Goal: Information Seeking & Learning: Learn about a topic

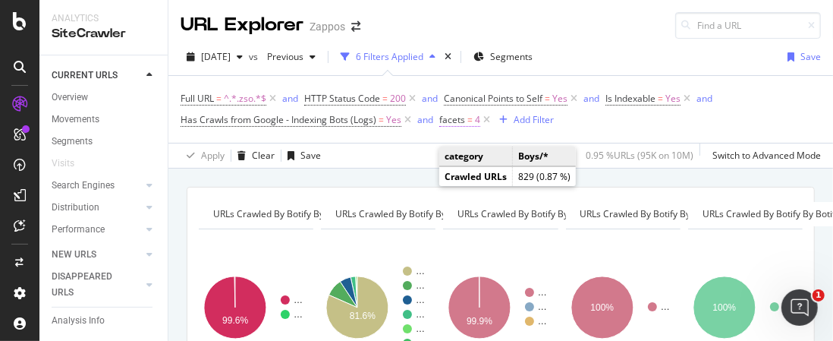
click at [463, 116] on span "facets = 4" at bounding box center [459, 120] width 41 height 14
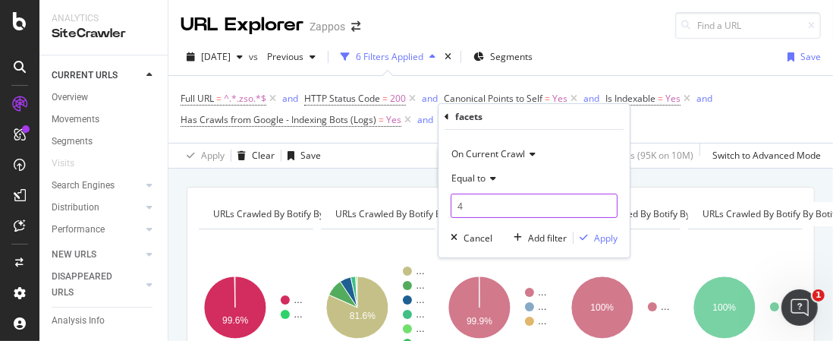
click at [474, 203] on input "4" at bounding box center [534, 206] width 167 height 24
type input "5"
click at [596, 236] on div "Apply" at bounding box center [606, 237] width 24 height 13
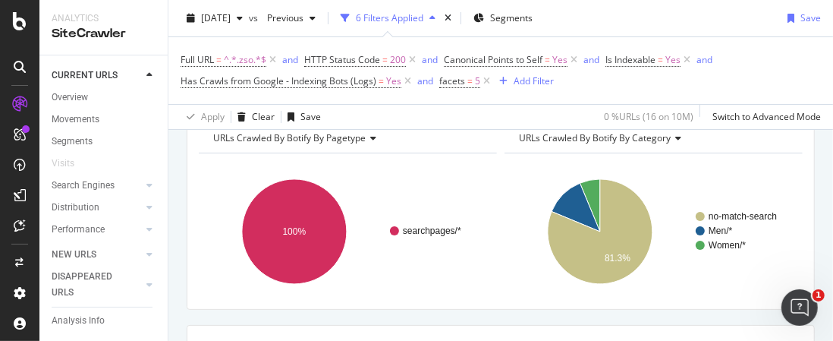
scroll to position [152, 0]
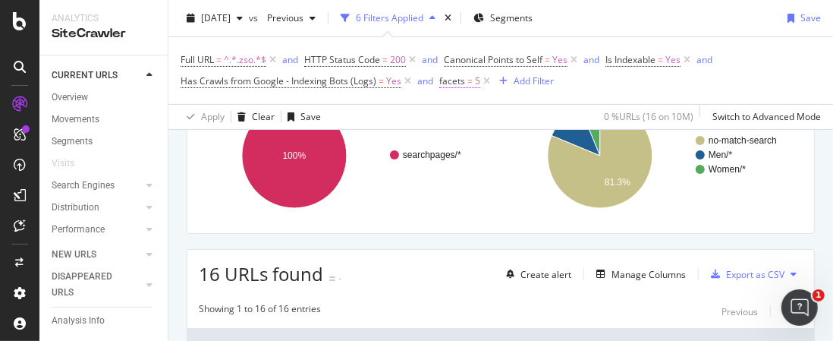
click at [468, 82] on span "=" at bounding box center [469, 80] width 5 height 13
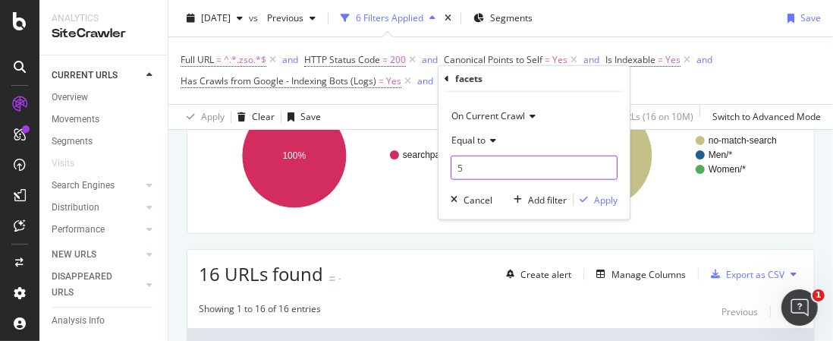
click at [470, 169] on input "5" at bounding box center [534, 168] width 167 height 24
type input "5"
type input "4"
click at [603, 197] on div "Apply" at bounding box center [606, 199] width 24 height 13
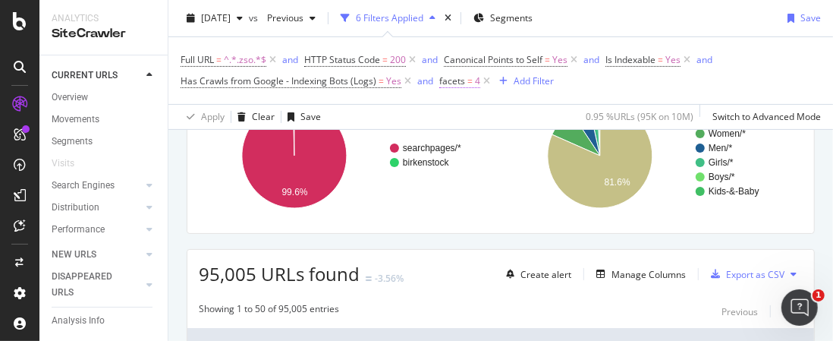
click at [462, 80] on span "facets" at bounding box center [452, 80] width 26 height 13
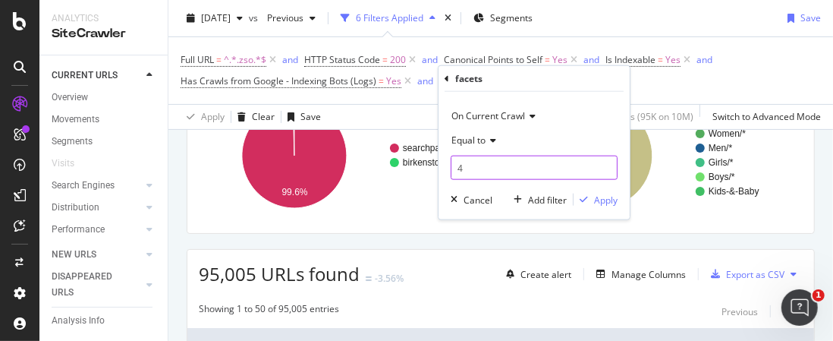
click at [481, 164] on input "4" at bounding box center [534, 168] width 167 height 24
type input "5"
click at [596, 201] on div "Apply" at bounding box center [606, 199] width 24 height 13
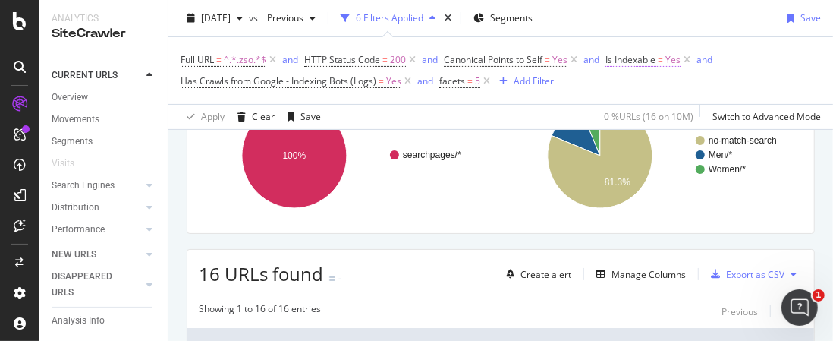
click at [632, 55] on span "Is Indexable" at bounding box center [631, 59] width 50 height 13
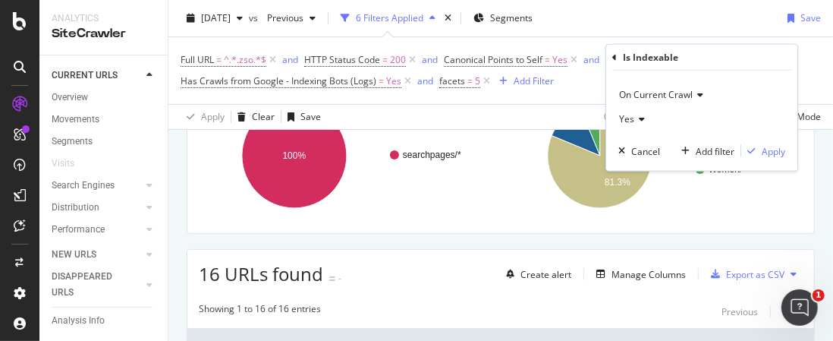
click at [642, 118] on icon at bounding box center [639, 119] width 11 height 9
click at [632, 168] on span "No" at bounding box center [632, 169] width 12 height 13
click at [775, 155] on div "Apply" at bounding box center [774, 150] width 24 height 13
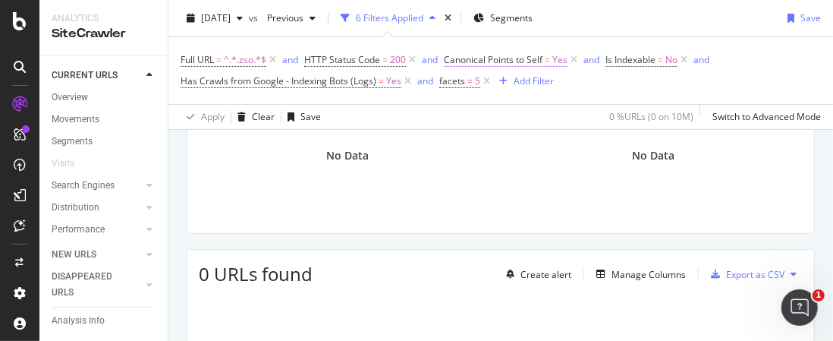
click at [514, 61] on span "Canonical Points to Self" at bounding box center [493, 59] width 99 height 13
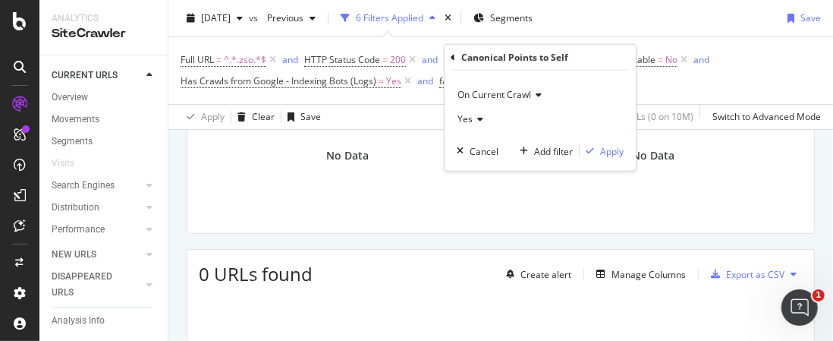
click at [480, 115] on icon at bounding box center [478, 119] width 11 height 9
click at [471, 170] on span "No" at bounding box center [470, 169] width 12 height 13
click at [606, 148] on div "Apply" at bounding box center [612, 150] width 24 height 13
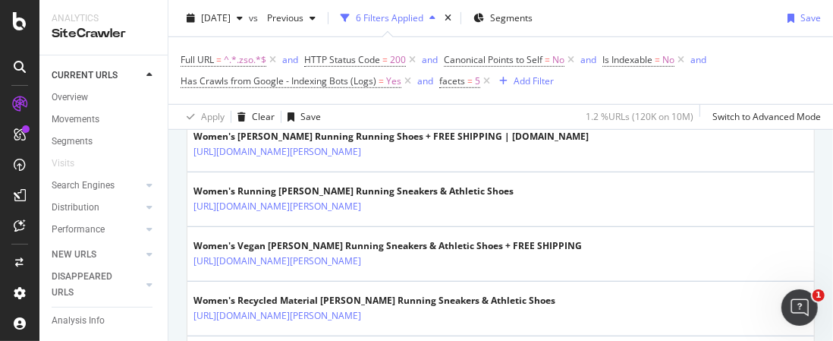
scroll to position [379, 0]
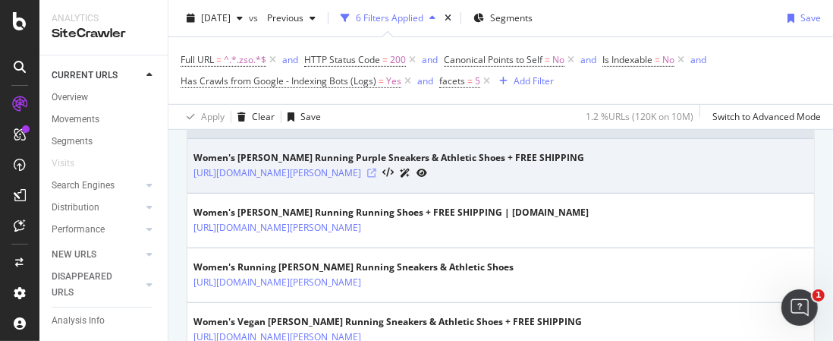
click at [376, 172] on icon at bounding box center [371, 172] width 9 height 9
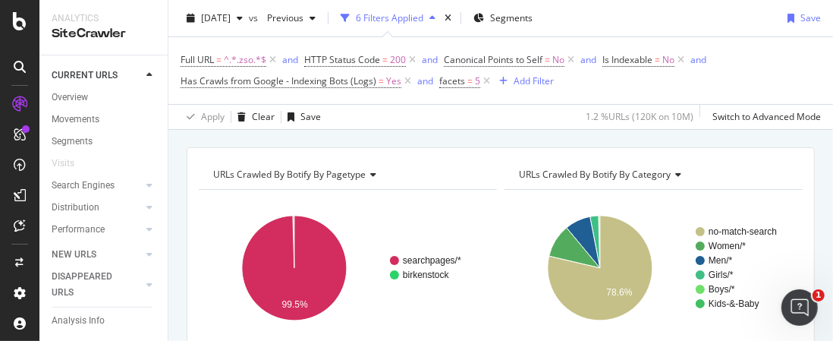
scroll to position [0, 0]
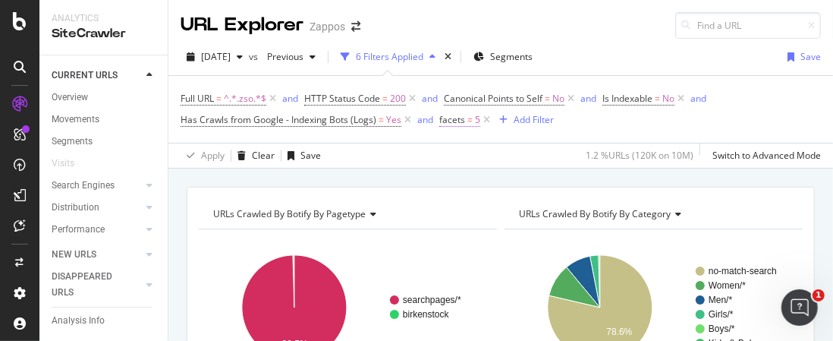
click at [467, 119] on span "=" at bounding box center [469, 119] width 5 height 13
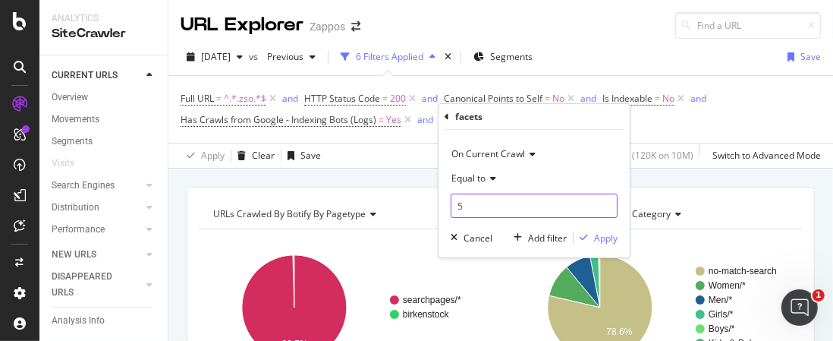
click at [477, 209] on input "5" at bounding box center [534, 206] width 167 height 24
type input "4"
click at [603, 237] on div "Apply" at bounding box center [606, 237] width 24 height 13
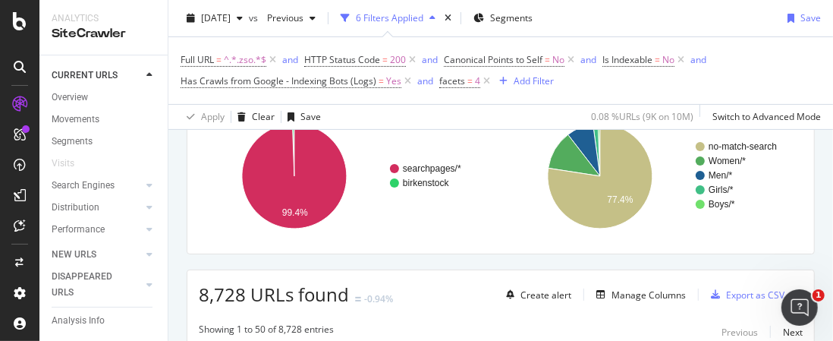
scroll to position [152, 0]
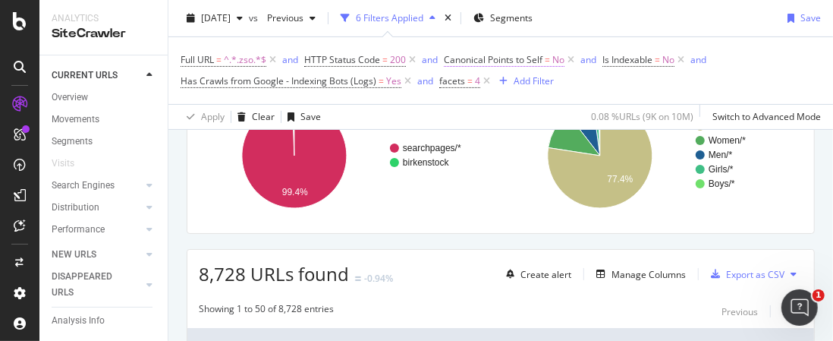
click at [544, 57] on span "Canonical Points to Self = No" at bounding box center [504, 60] width 121 height 14
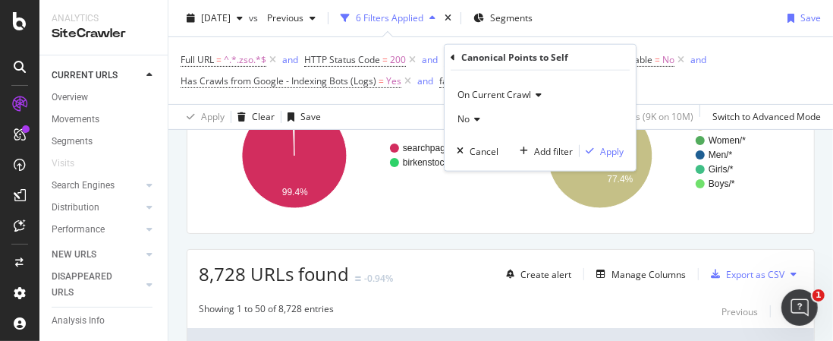
click at [472, 116] on icon at bounding box center [475, 119] width 11 height 9
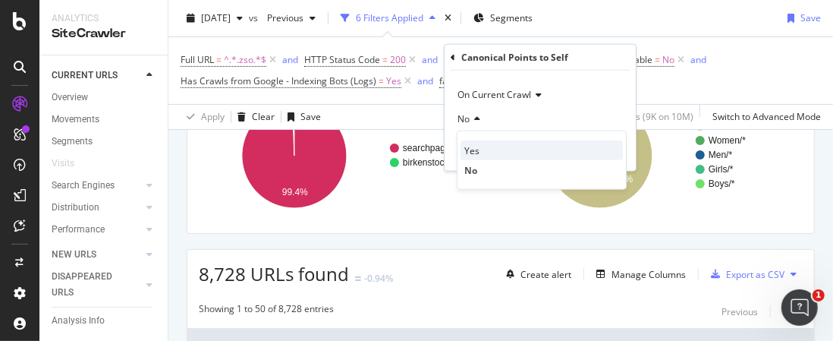
click at [477, 150] on span "Yes" at bounding box center [471, 149] width 15 height 13
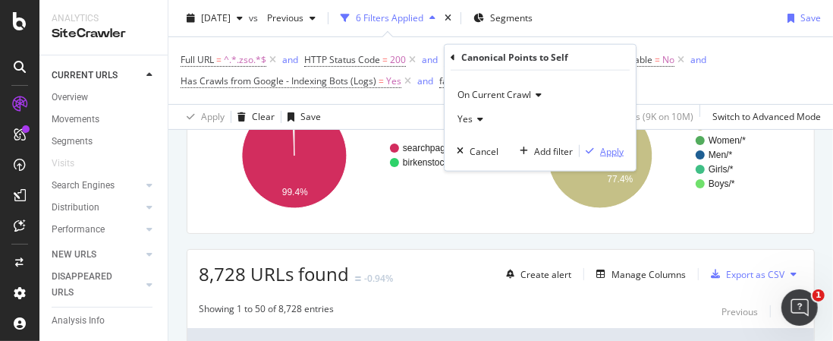
click at [608, 148] on div "Apply" at bounding box center [612, 150] width 24 height 13
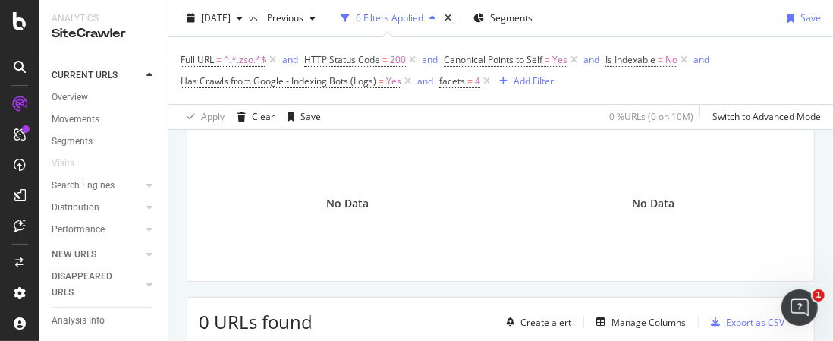
scroll to position [76, 0]
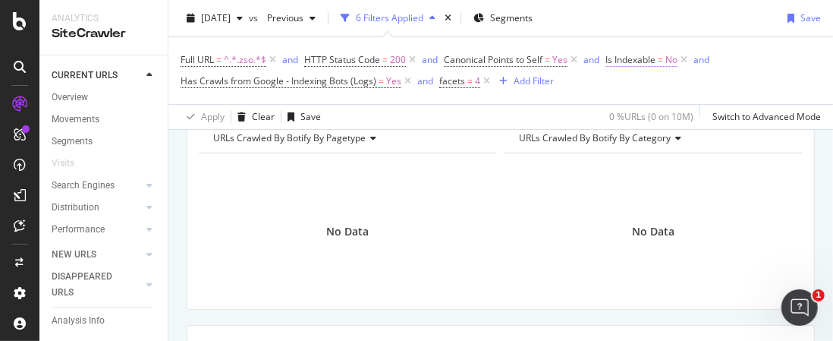
click at [625, 57] on span "Is Indexable" at bounding box center [631, 59] width 50 height 13
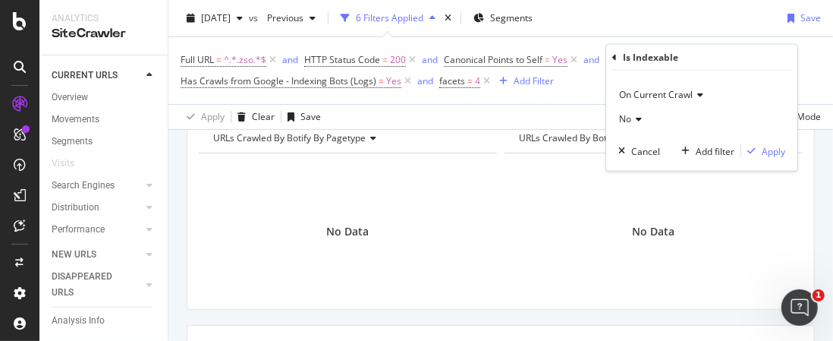
click at [634, 118] on icon at bounding box center [636, 119] width 11 height 9
click at [636, 145] on span "Yes" at bounding box center [633, 149] width 15 height 13
click at [778, 149] on div "Apply" at bounding box center [774, 150] width 24 height 13
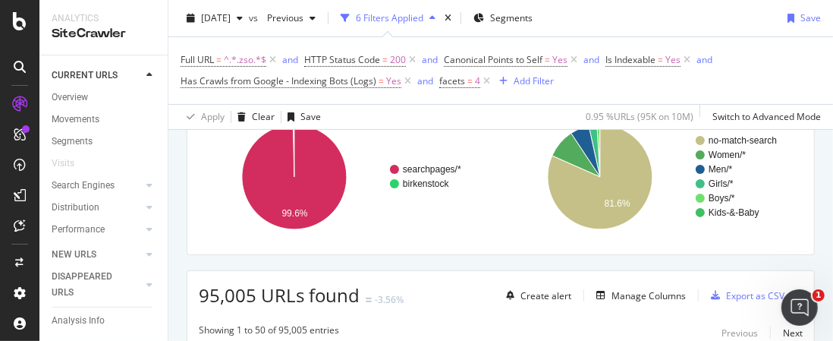
scroll to position [152, 0]
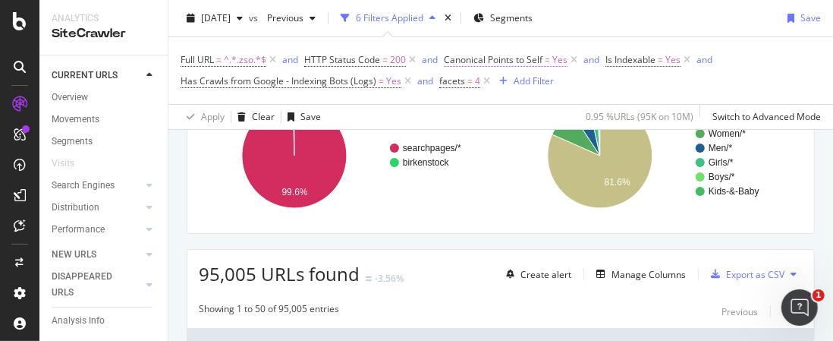
click at [536, 58] on span "Canonical Points to Self" at bounding box center [493, 59] width 99 height 13
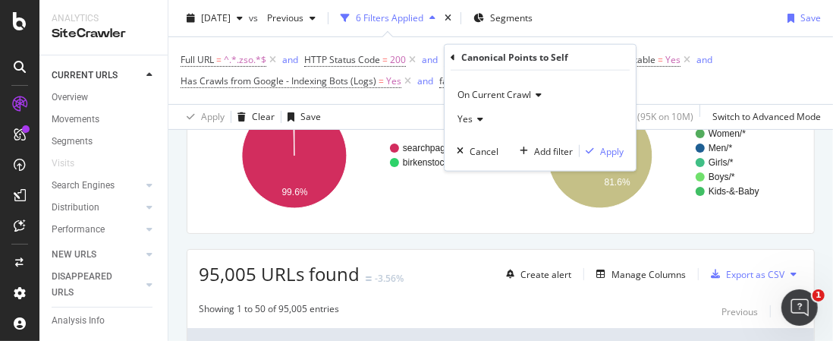
click at [472, 114] on div "Yes" at bounding box center [540, 119] width 167 height 24
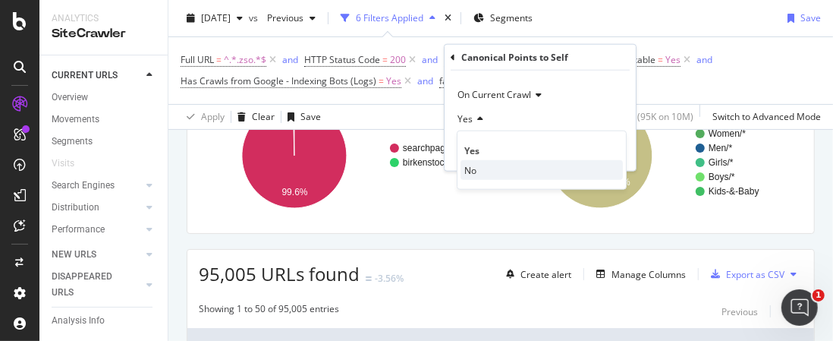
click at [468, 170] on span "No" at bounding box center [470, 169] width 12 height 13
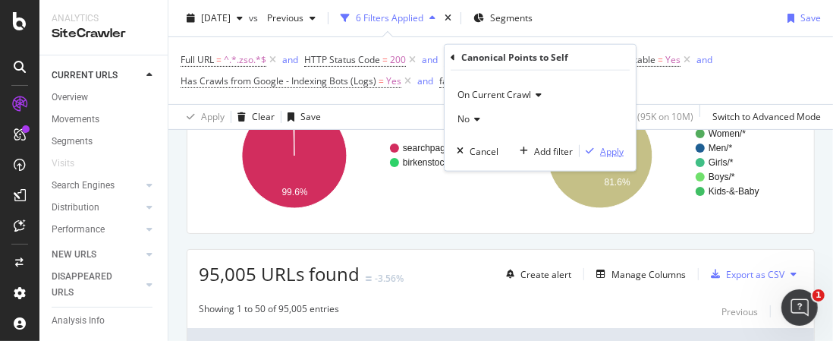
click at [600, 149] on div "Apply" at bounding box center [612, 150] width 24 height 13
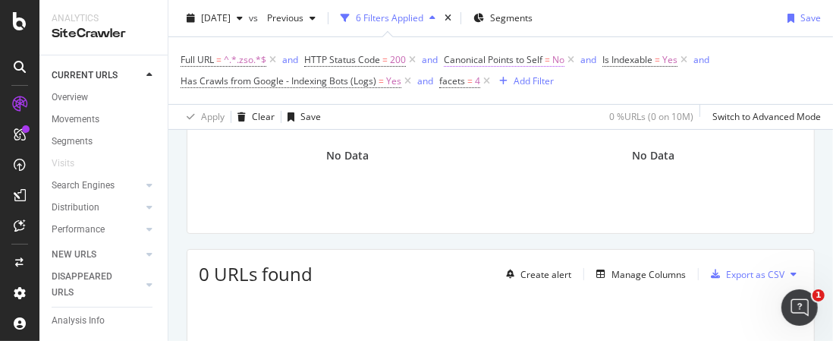
click at [543, 55] on span "Canonical Points to Self = No" at bounding box center [504, 60] width 121 height 14
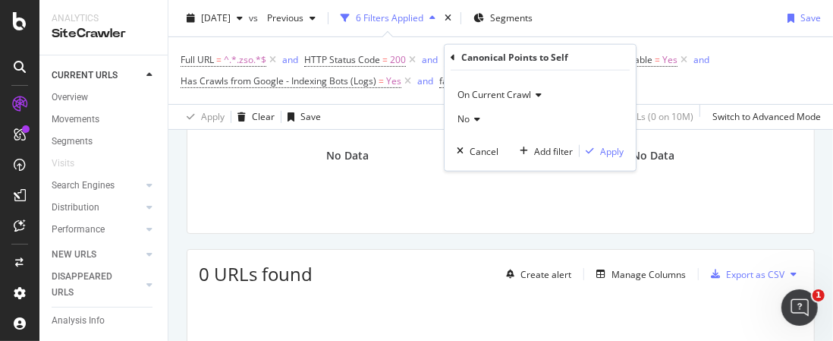
click at [471, 118] on icon at bounding box center [475, 119] width 11 height 9
click at [474, 152] on span "Yes" at bounding box center [471, 149] width 15 height 13
drag, startPoint x: 606, startPoint y: 148, endPoint x: 633, endPoint y: 83, distance: 69.8
click at [606, 148] on div "Apply" at bounding box center [612, 150] width 24 height 13
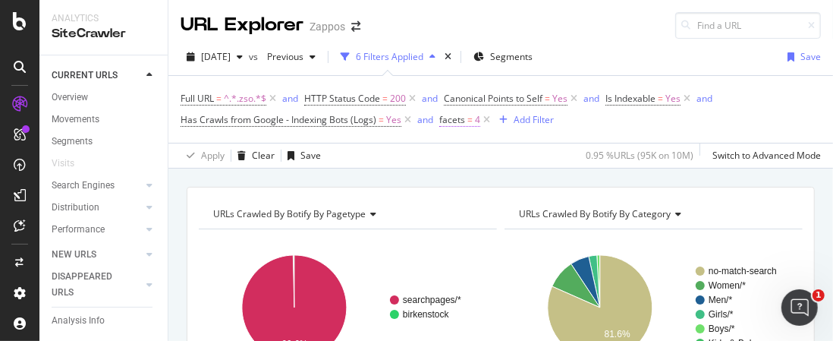
click at [460, 119] on span "facets" at bounding box center [452, 119] width 26 height 13
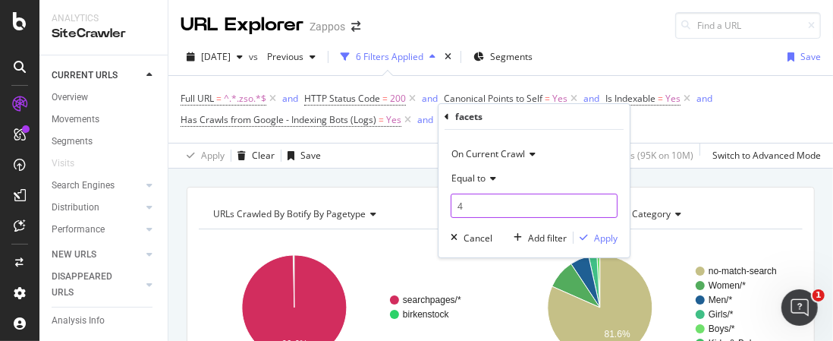
click at [472, 206] on input "4" at bounding box center [534, 206] width 167 height 24
type input "5"
click at [603, 236] on div "Apply" at bounding box center [606, 237] width 24 height 13
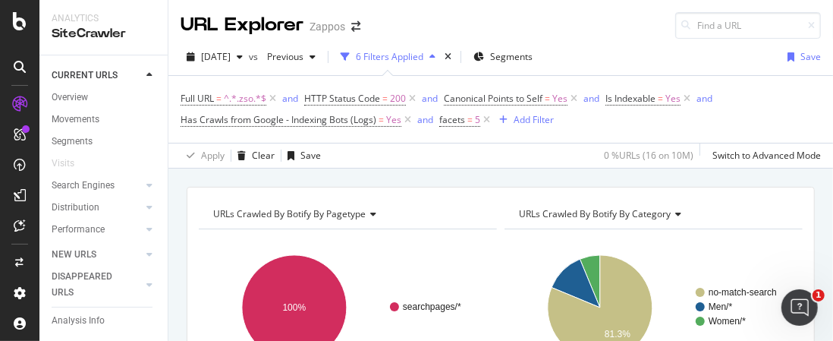
click at [655, 122] on div "Full URL = ^.*.zso.*$ and HTTP Status Code = 200 and Canonical Points to Self =…" at bounding box center [501, 109] width 640 height 42
click at [542, 99] on span "Canonical Points to Self" at bounding box center [493, 98] width 99 height 13
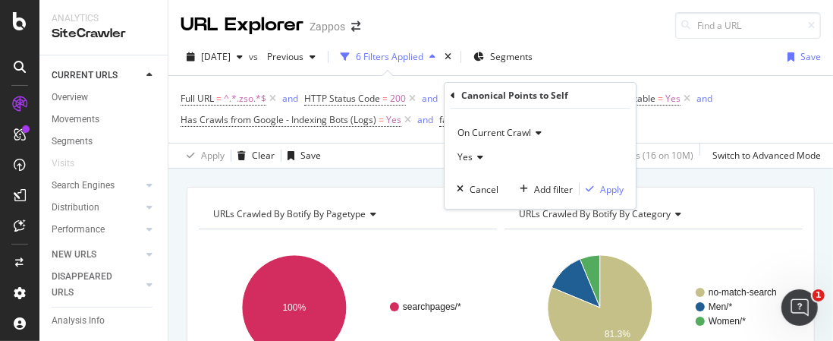
click at [473, 154] on icon at bounding box center [478, 157] width 11 height 9
click at [467, 210] on span "No" at bounding box center [470, 208] width 12 height 13
click at [597, 187] on div "button" at bounding box center [590, 188] width 20 height 9
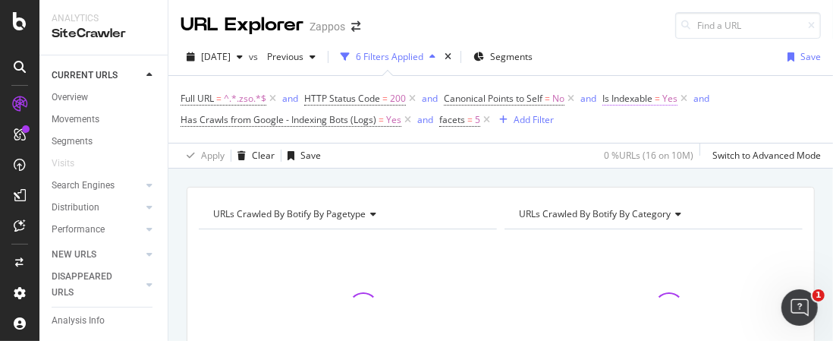
click at [639, 98] on span "Is Indexable" at bounding box center [628, 98] width 50 height 13
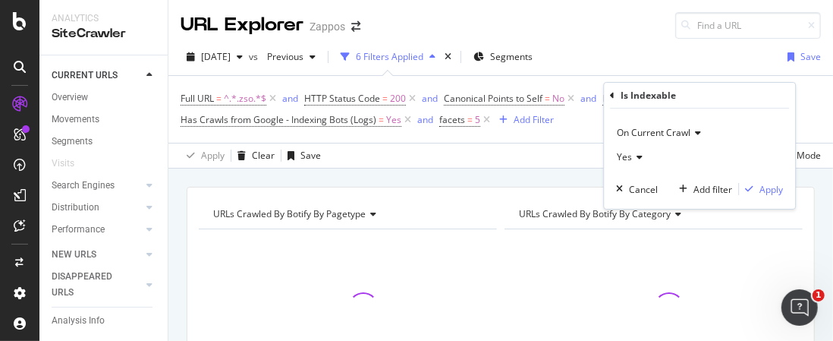
click at [638, 162] on div "Yes" at bounding box center [699, 157] width 167 height 24
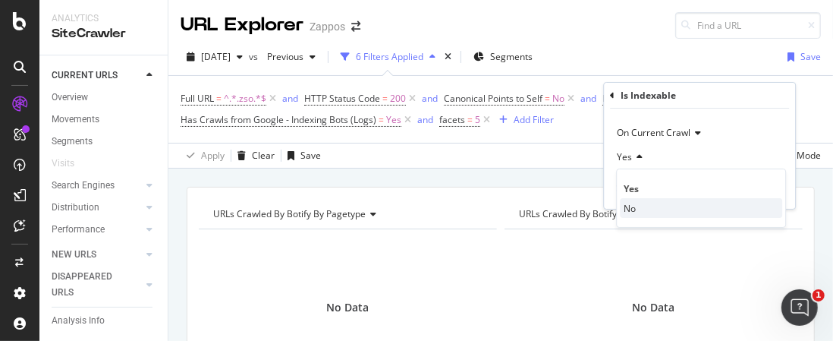
click at [628, 215] on div "No" at bounding box center [701, 208] width 162 height 20
drag, startPoint x: 760, startPoint y: 186, endPoint x: 571, endPoint y: 100, distance: 208.2
click at [760, 186] on div "Apply" at bounding box center [772, 189] width 24 height 13
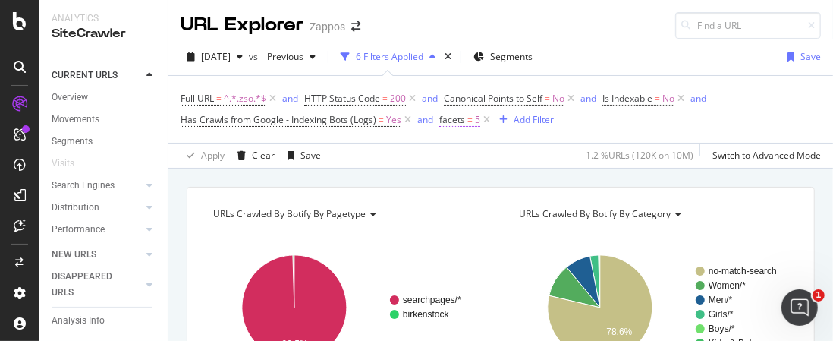
click at [477, 121] on span "5" at bounding box center [477, 119] width 5 height 21
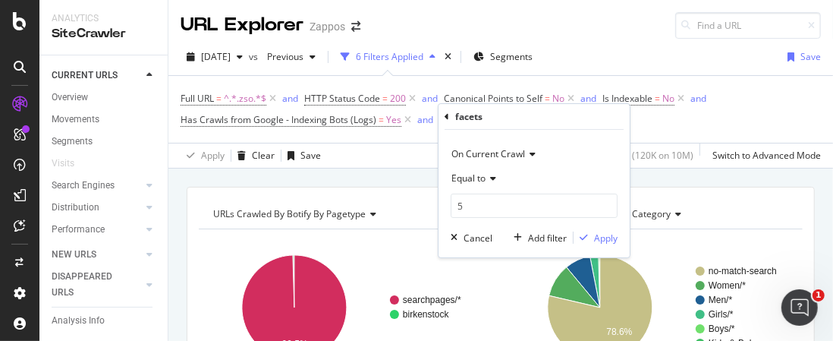
click at [492, 174] on icon at bounding box center [491, 178] width 11 height 9
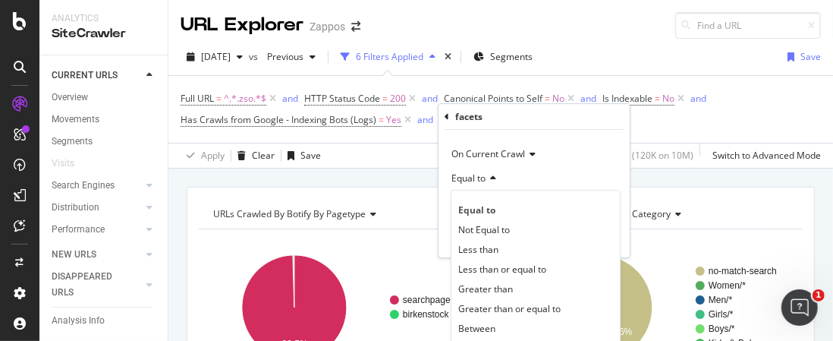
click at [489, 187] on div "Equal to" at bounding box center [534, 178] width 167 height 24
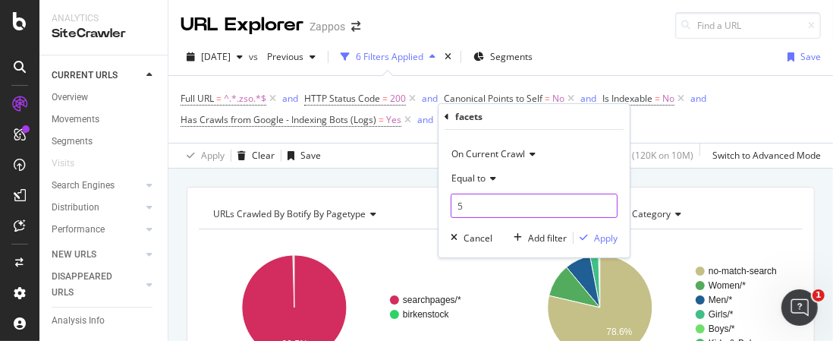
click at [480, 204] on input "5" at bounding box center [534, 206] width 167 height 24
type input "6"
click at [614, 242] on div "Apply" at bounding box center [606, 237] width 24 height 13
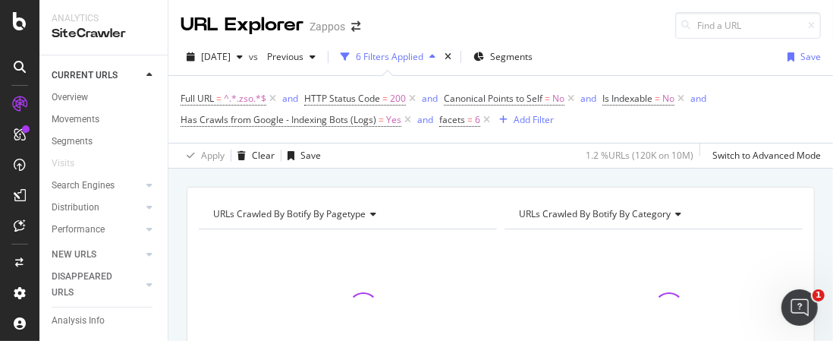
click at [610, 238] on div at bounding box center [654, 301] width 298 height 144
click at [467, 117] on span "=" at bounding box center [469, 119] width 5 height 13
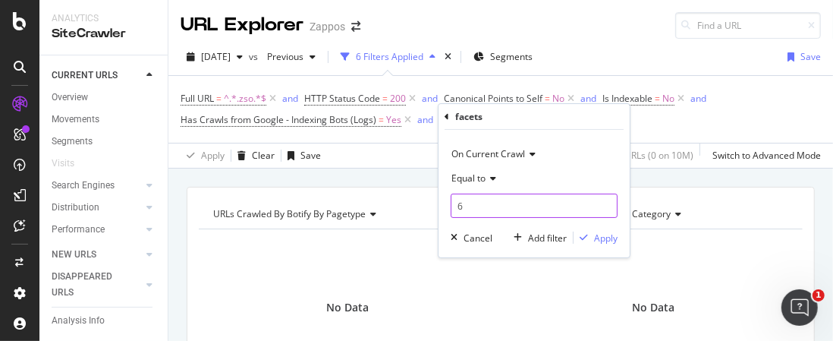
click at [473, 206] on input "6" at bounding box center [534, 206] width 167 height 24
type input "5"
click at [590, 236] on div "button" at bounding box center [584, 237] width 20 height 9
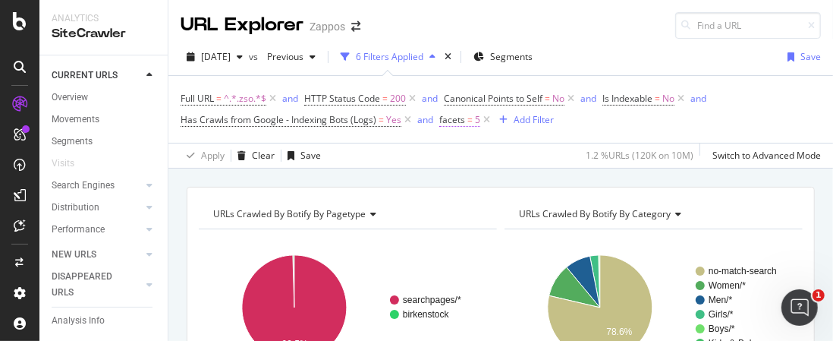
click at [467, 119] on span "=" at bounding box center [469, 119] width 5 height 13
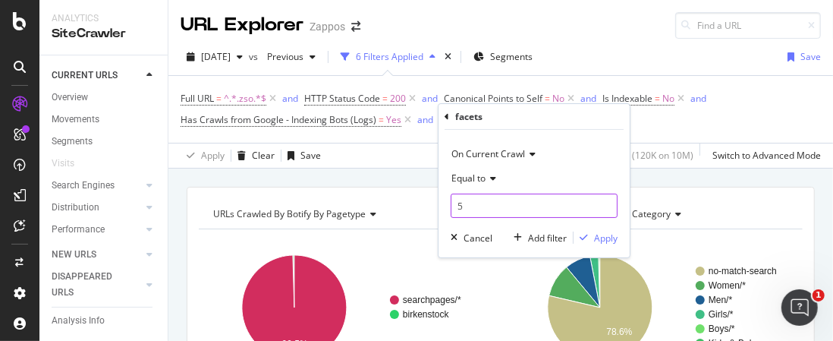
click at [472, 211] on input "5" at bounding box center [534, 206] width 167 height 24
type input "6"
click at [595, 235] on div "Apply" at bounding box center [606, 237] width 24 height 13
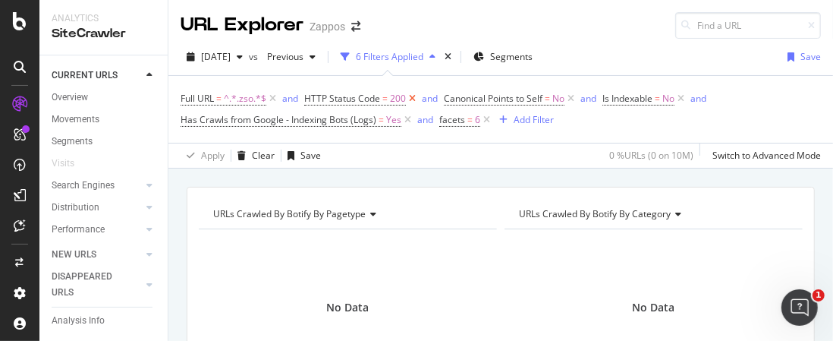
click at [410, 96] on icon at bounding box center [412, 98] width 13 height 15
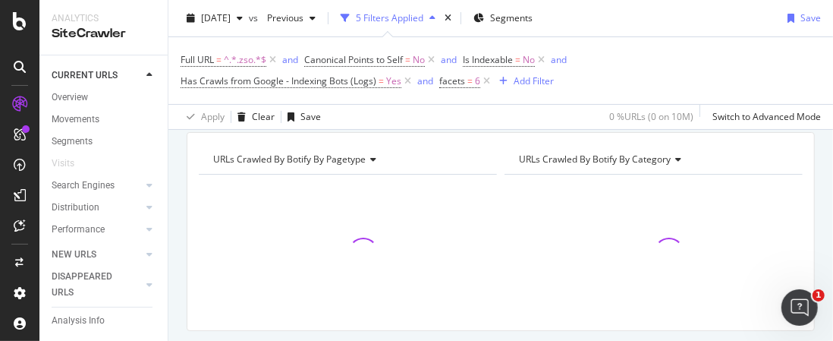
scroll to position [76, 0]
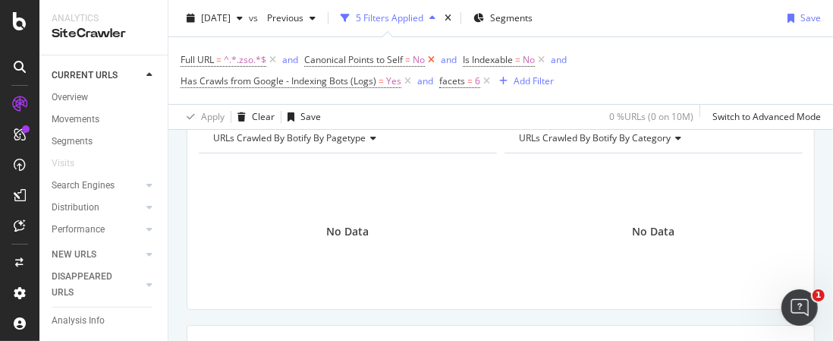
click at [430, 60] on icon at bounding box center [431, 59] width 13 height 15
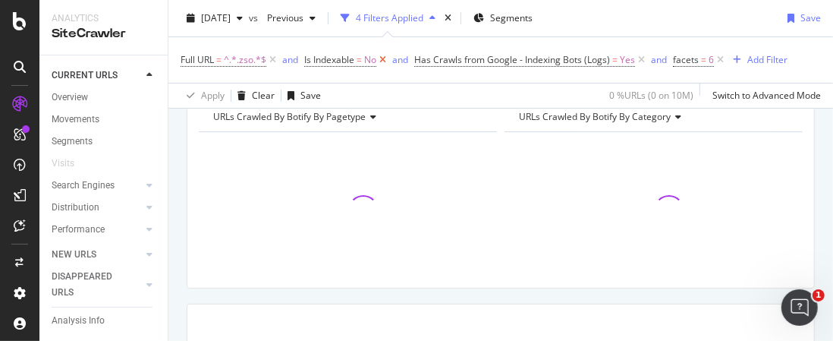
scroll to position [55, 0]
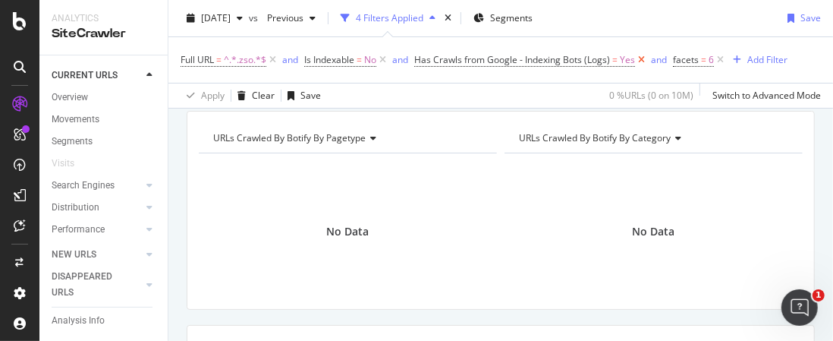
click at [640, 58] on icon at bounding box center [641, 59] width 13 height 15
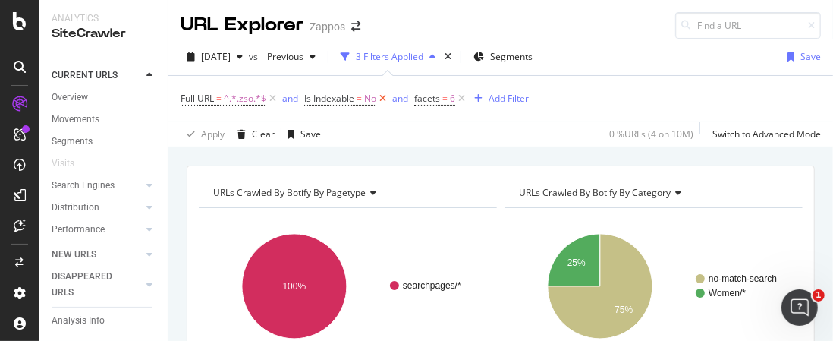
click at [381, 93] on icon at bounding box center [382, 98] width 13 height 15
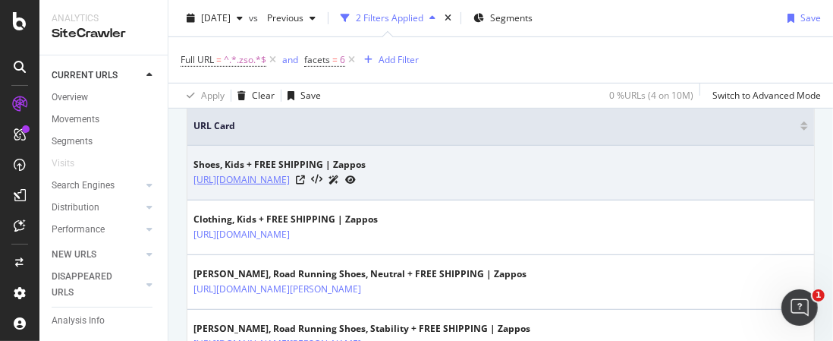
scroll to position [379, 0]
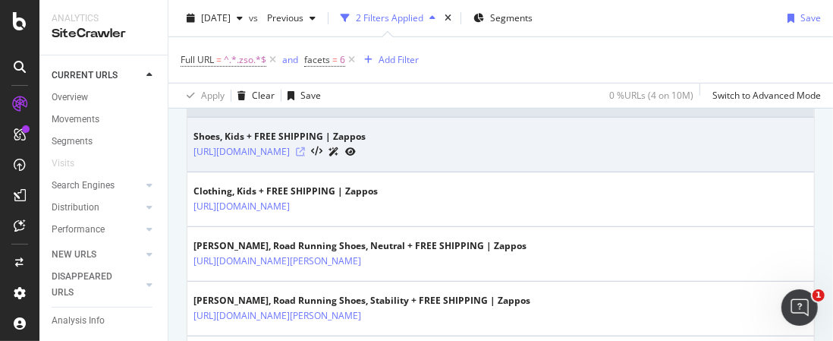
click at [305, 149] on icon at bounding box center [300, 151] width 9 height 9
